Goal: Navigation & Orientation: Find specific page/section

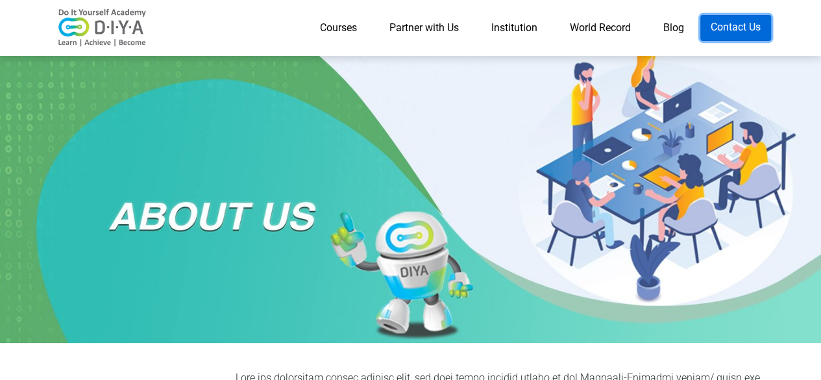
click at [730, 23] on link "Contact Us" at bounding box center [735, 28] width 71 height 26
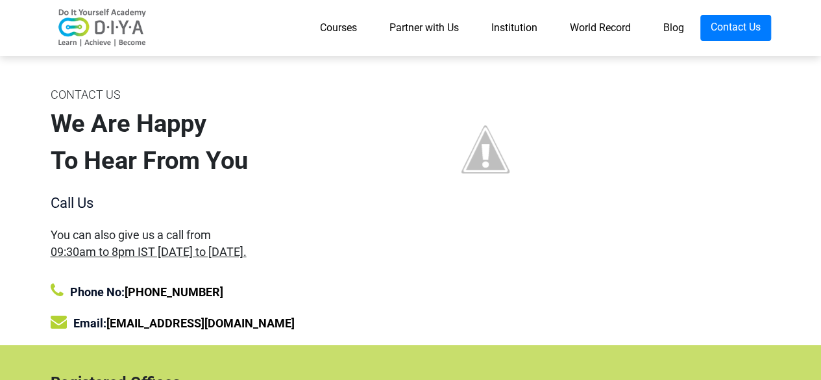
click at [407, 32] on link "Partner with Us" at bounding box center [424, 28] width 102 height 26
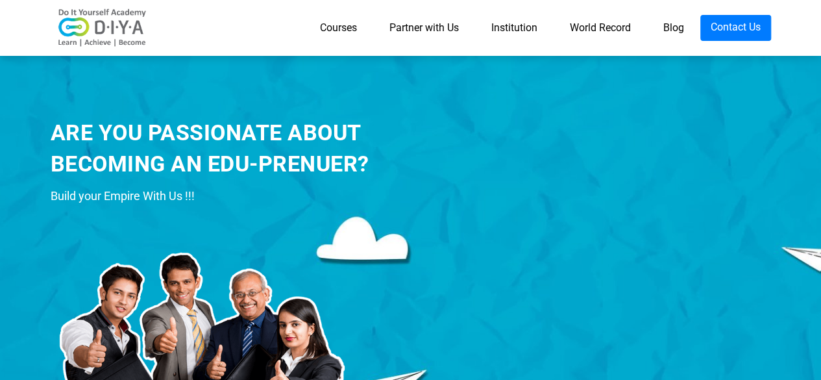
click at [339, 30] on link "Courses" at bounding box center [338, 28] width 69 height 26
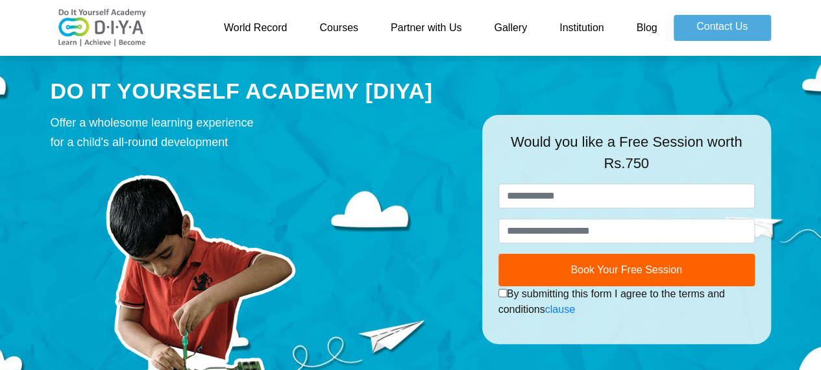
click at [507, 19] on link "Gallery" at bounding box center [510, 28] width 66 height 26
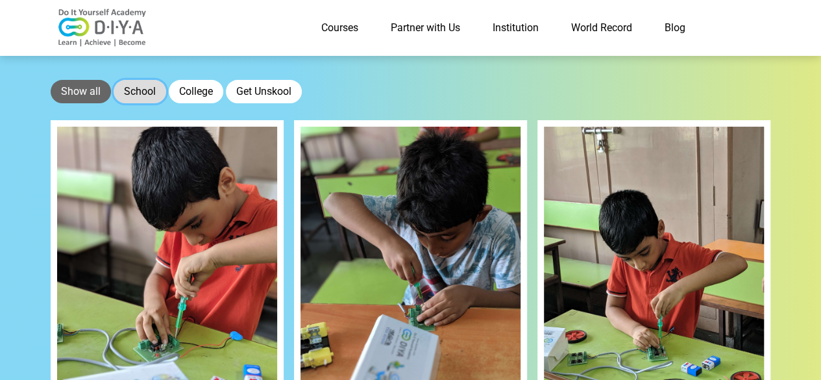
click at [139, 91] on button "School" at bounding box center [140, 91] width 53 height 23
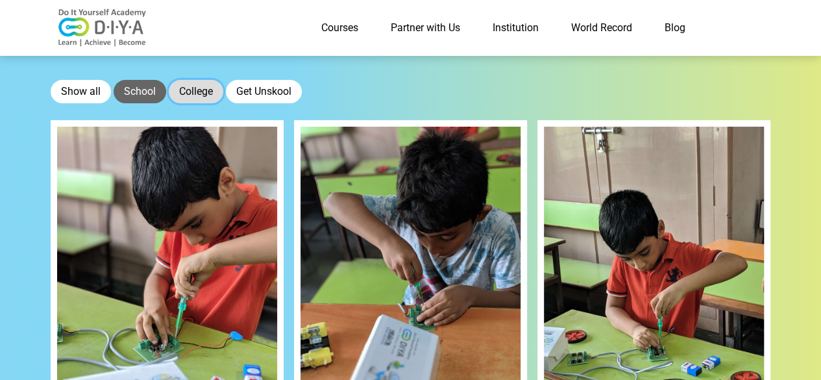
click at [193, 90] on button "College" at bounding box center [196, 91] width 54 height 23
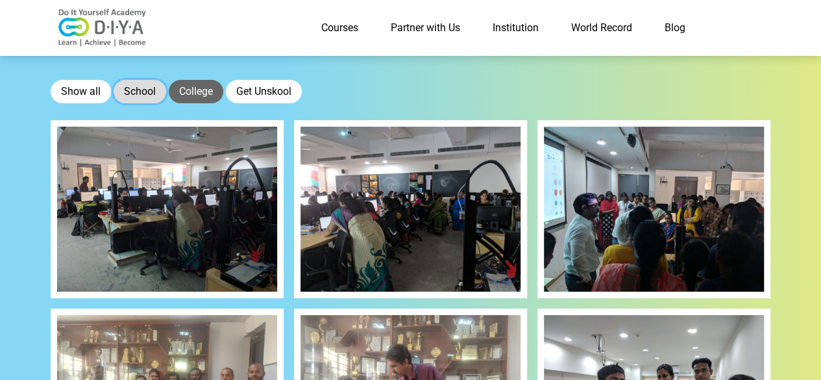
click at [136, 83] on button "School" at bounding box center [140, 91] width 53 height 23
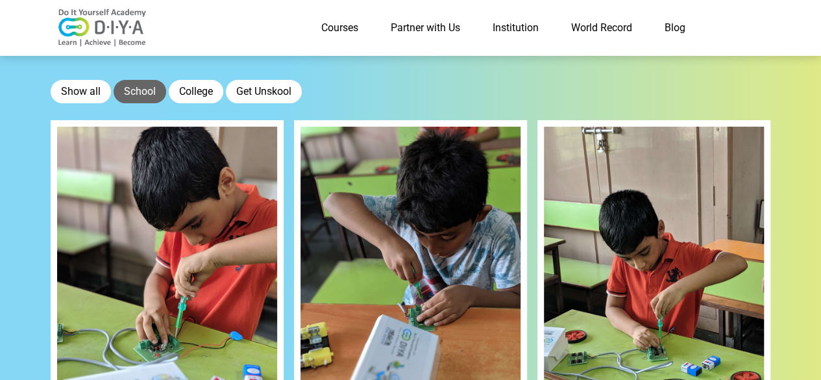
click at [349, 31] on link "Courses" at bounding box center [339, 28] width 69 height 26
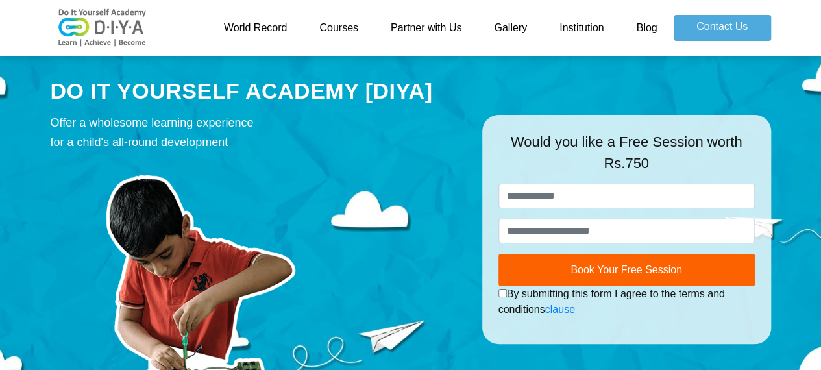
click at [438, 29] on link "Partner with Us" at bounding box center [425, 28] width 103 height 26
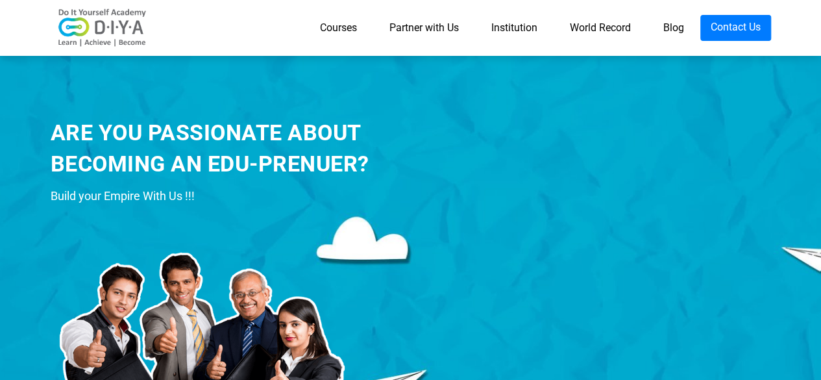
click at [351, 32] on link "Courses" at bounding box center [338, 28] width 69 height 26
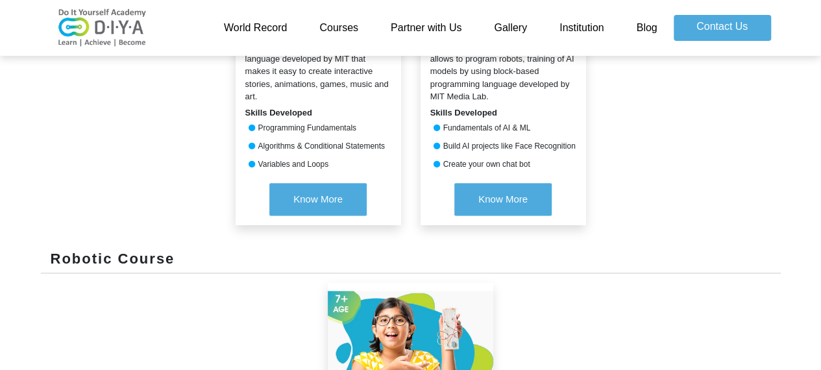
scroll to position [973, 0]
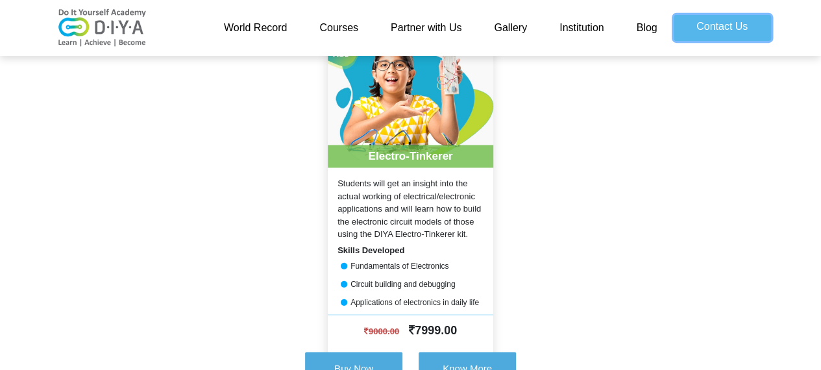
click at [707, 36] on link "Contact Us" at bounding box center [721, 28] width 97 height 26
